Goal: Complete application form

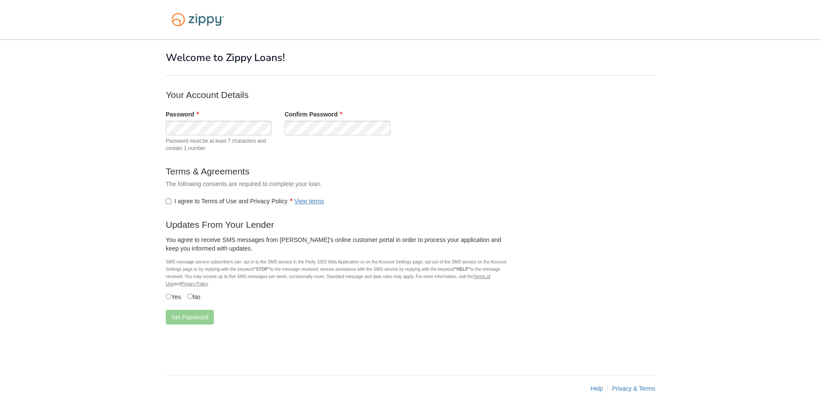
click at [215, 202] on label "I agree to Terms of Use and Privacy Policy View terms" at bounding box center [245, 201] width 159 height 9
click at [182, 315] on button "Set Password" at bounding box center [190, 317] width 48 height 15
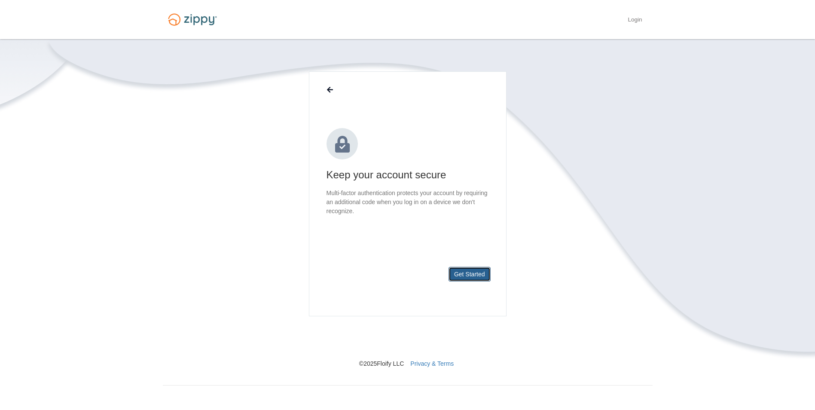
click at [465, 276] on button "Get Started" at bounding box center [469, 274] width 42 height 15
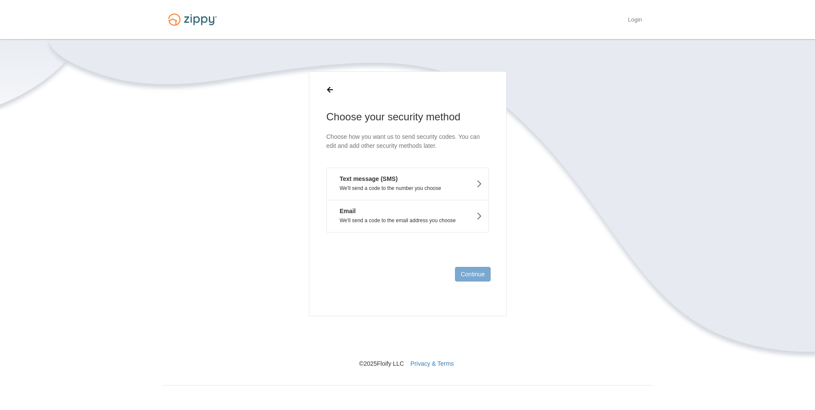
click at [360, 187] on p "We'll send a code to the number you choose" at bounding box center [407, 188] width 149 height 6
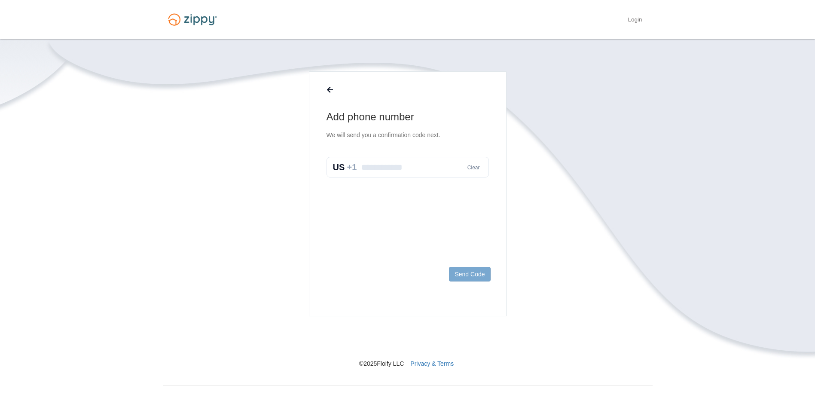
click at [371, 173] on input "text" at bounding box center [407, 167] width 162 height 21
type input "**********"
click at [456, 268] on button "Send Code" at bounding box center [469, 274] width 41 height 15
click at [370, 180] on input "text" at bounding box center [407, 176] width 162 height 21
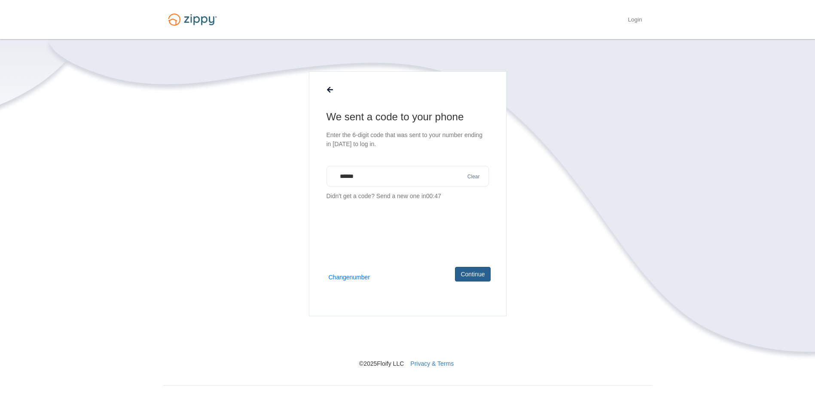
type input "******"
click at [474, 275] on button "Continue" at bounding box center [472, 274] width 35 height 15
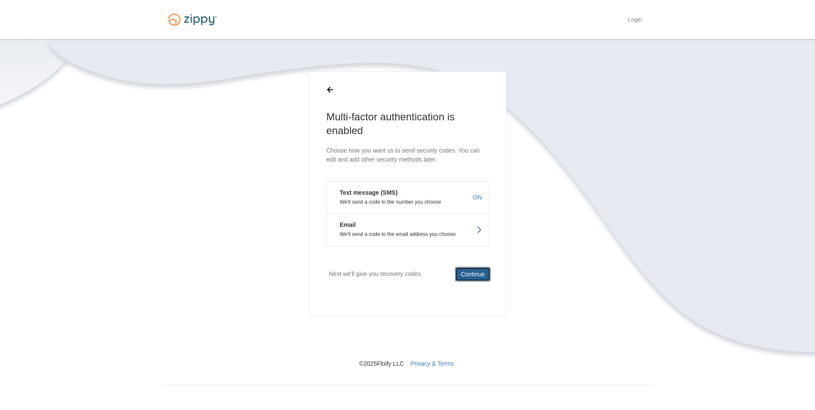
click at [478, 275] on button "Continue" at bounding box center [472, 274] width 35 height 15
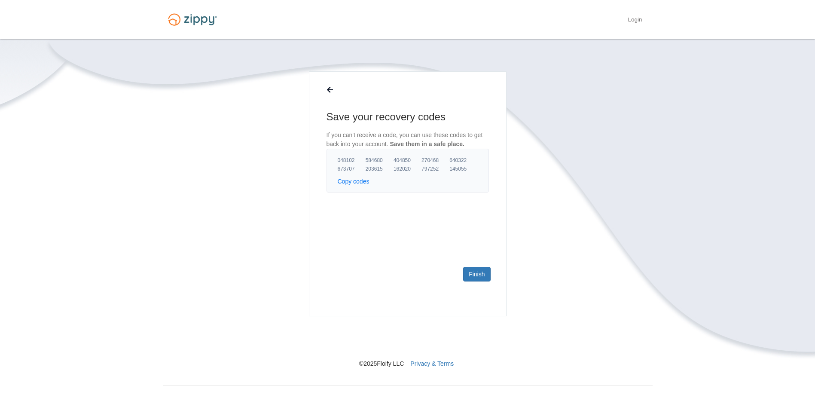
click at [351, 182] on button "Copy codes" at bounding box center [354, 181] width 32 height 9
click at [474, 273] on link "Finish" at bounding box center [476, 274] width 27 height 15
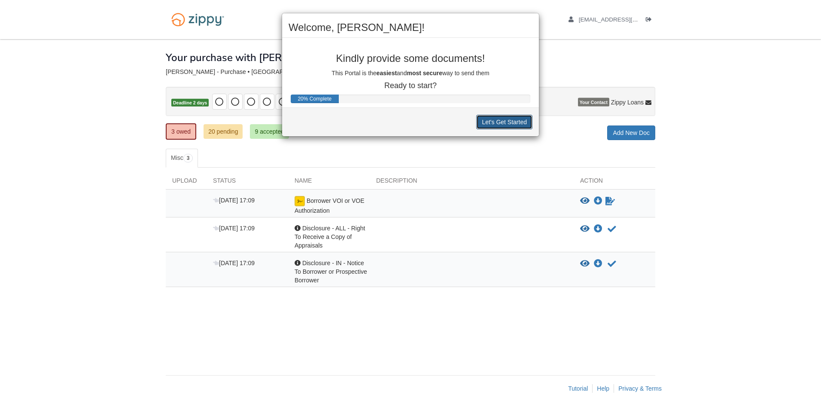
click at [499, 123] on button "Let's Get Started" at bounding box center [504, 122] width 56 height 15
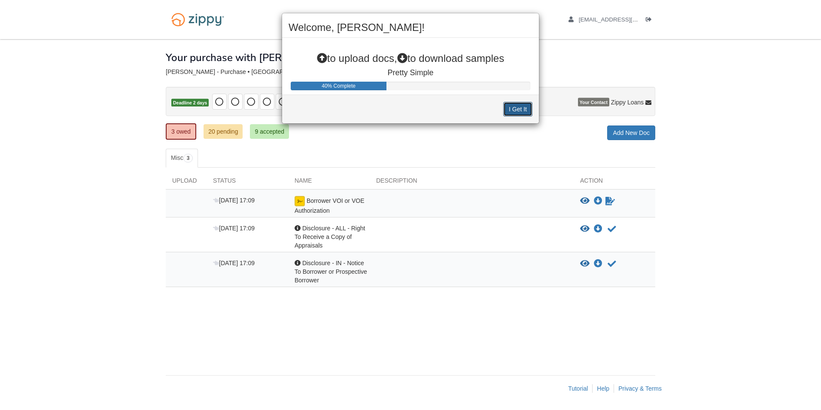
click at [518, 109] on button "I Get It" at bounding box center [517, 109] width 29 height 15
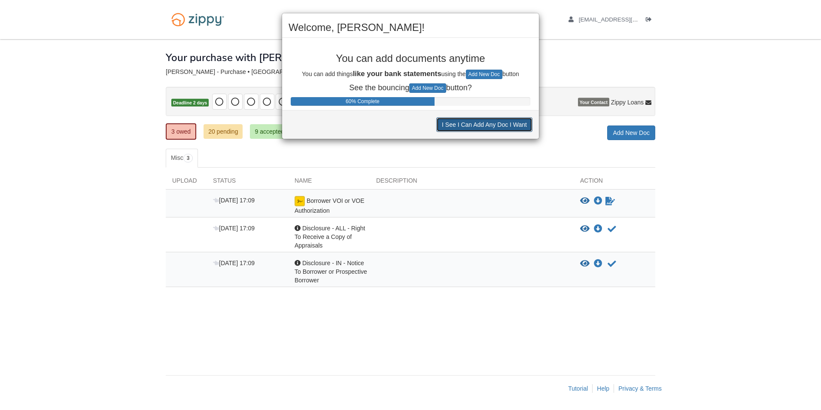
click at [506, 125] on button "I See I Can Add Any Doc I Want" at bounding box center [484, 124] width 96 height 15
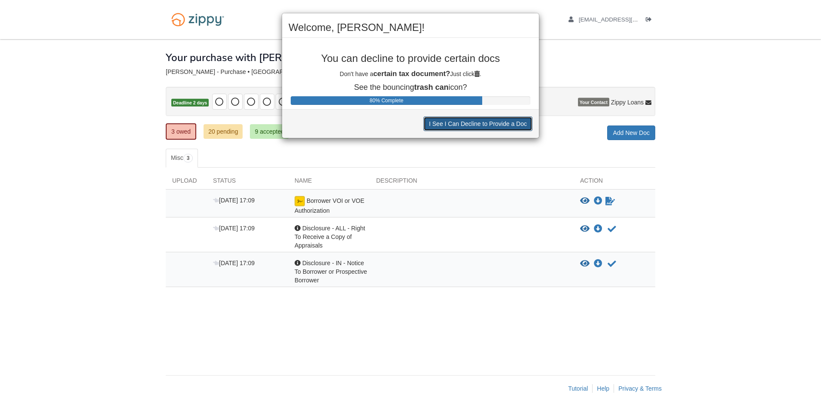
click at [442, 127] on button "I See I Can Decline to Provide a Doc" at bounding box center [478, 123] width 109 height 15
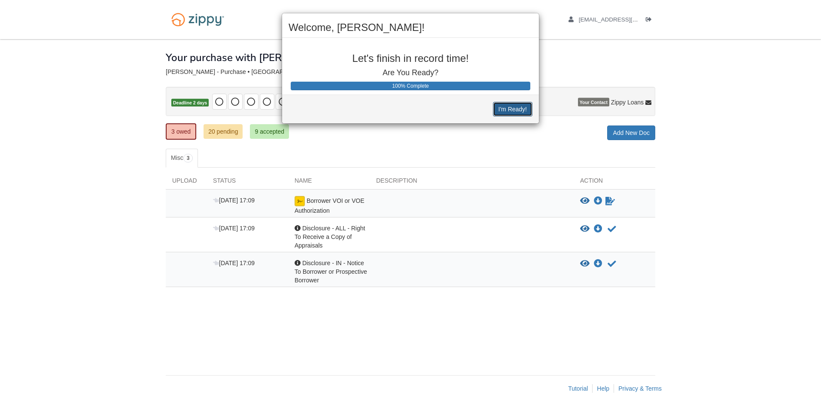
click at [514, 110] on button "I'm Ready!" at bounding box center [513, 109] width 40 height 15
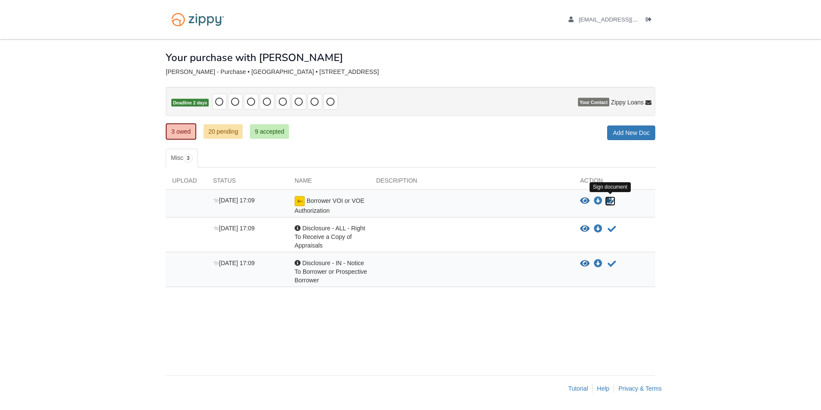
click at [609, 203] on icon "Sign Form" at bounding box center [610, 201] width 9 height 9
click at [612, 230] on icon "Acknowledge receipt of document" at bounding box center [612, 229] width 9 height 9
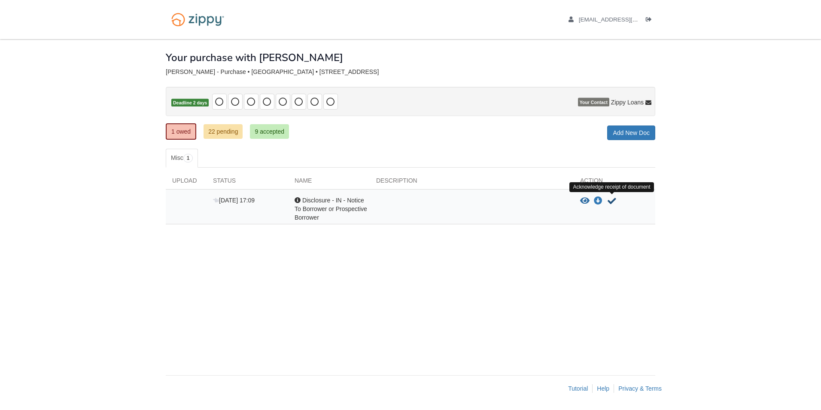
click at [611, 201] on icon "Acknowledge receipt of document" at bounding box center [612, 201] width 9 height 9
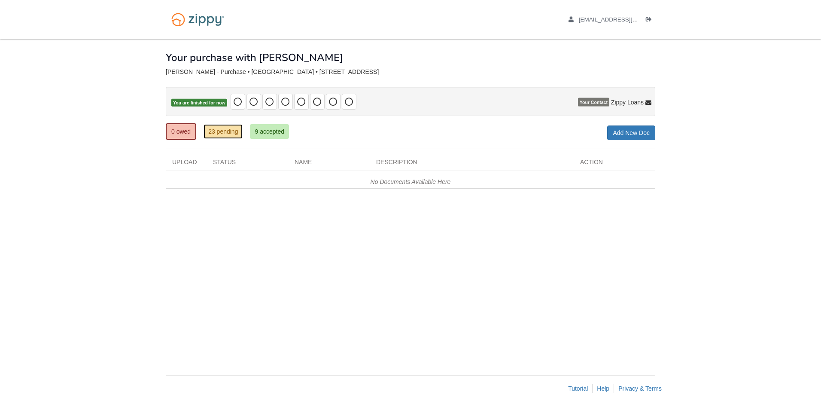
click at [220, 131] on link "23 pending" at bounding box center [223, 131] width 39 height 15
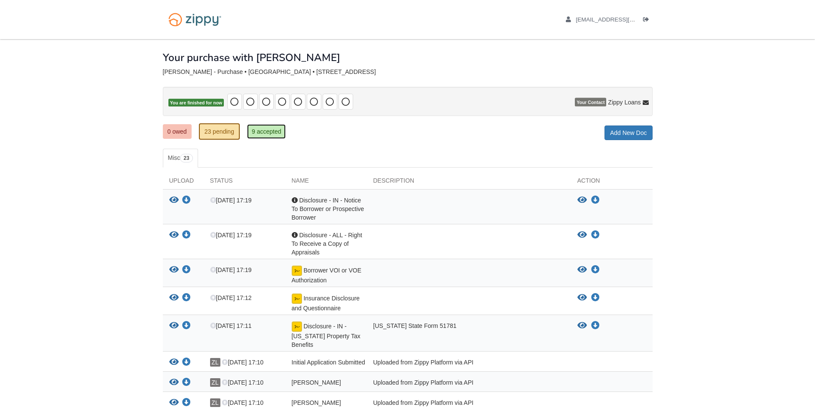
click at [263, 131] on link "9 accepted" at bounding box center [266, 131] width 39 height 15
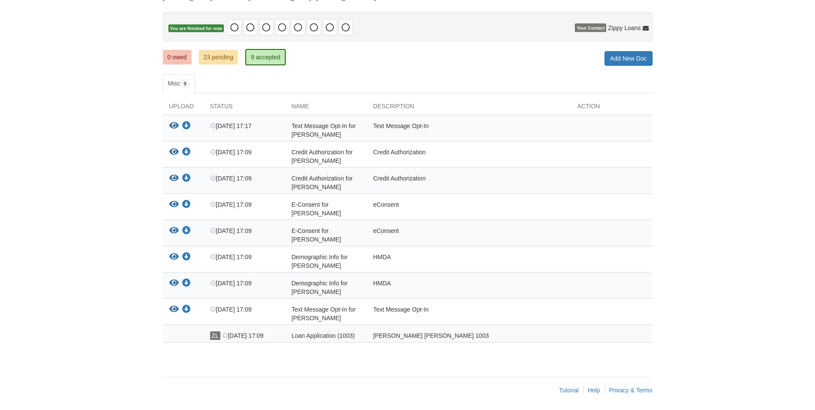
scroll to position [76, 0]
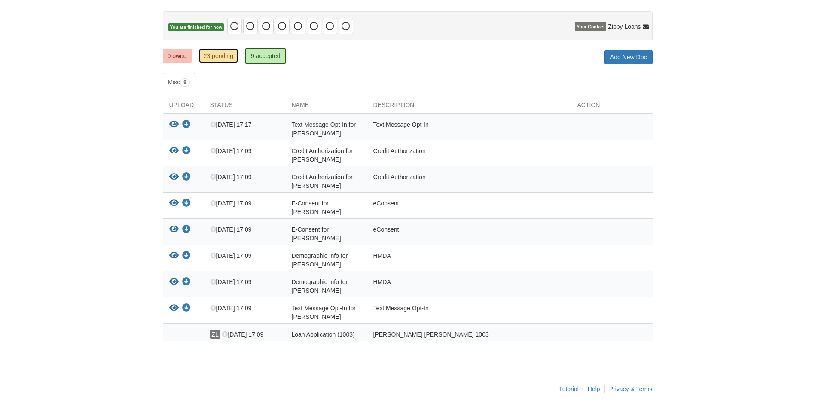
click at [225, 56] on link "23 pending" at bounding box center [218, 56] width 39 height 15
